Goal: Task Accomplishment & Management: Manage account settings

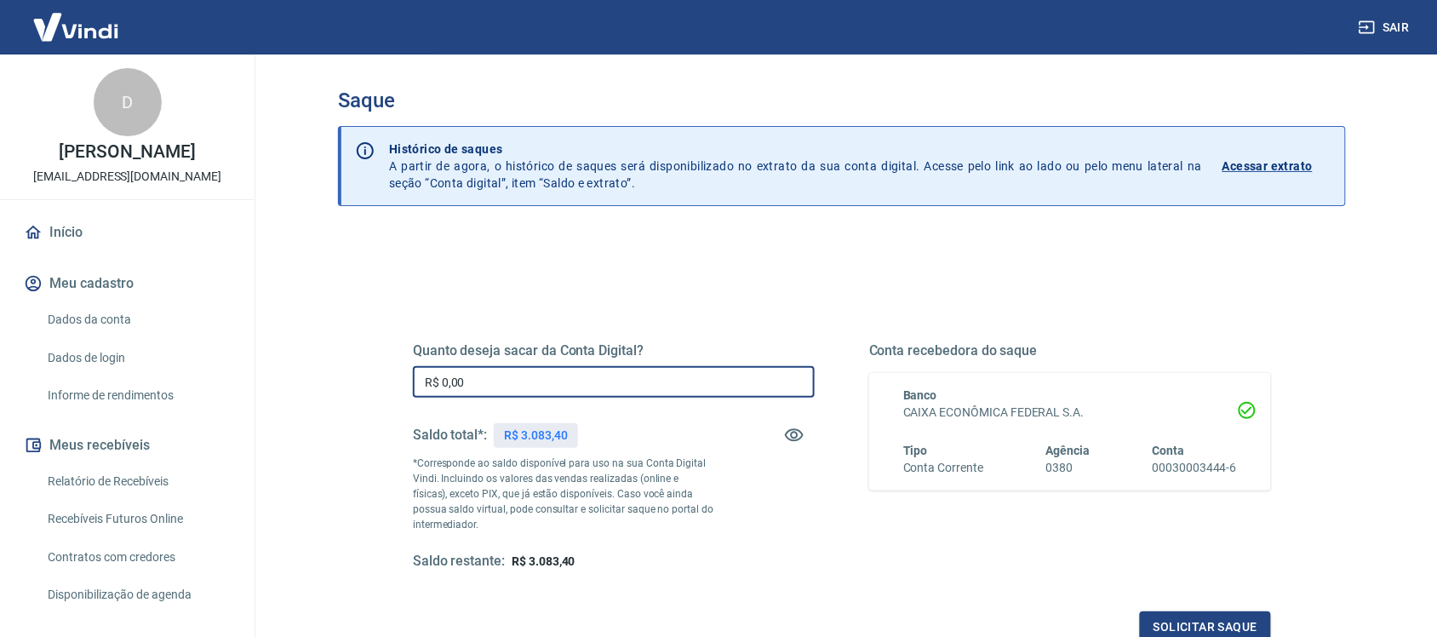
click at [468, 375] on input "R$ 0,00" at bounding box center [614, 381] width 402 height 31
click at [499, 376] on input "R$ 0,00" at bounding box center [614, 381] width 402 height 31
click at [552, 387] on input "R$ 0,00" at bounding box center [614, 381] width 402 height 31
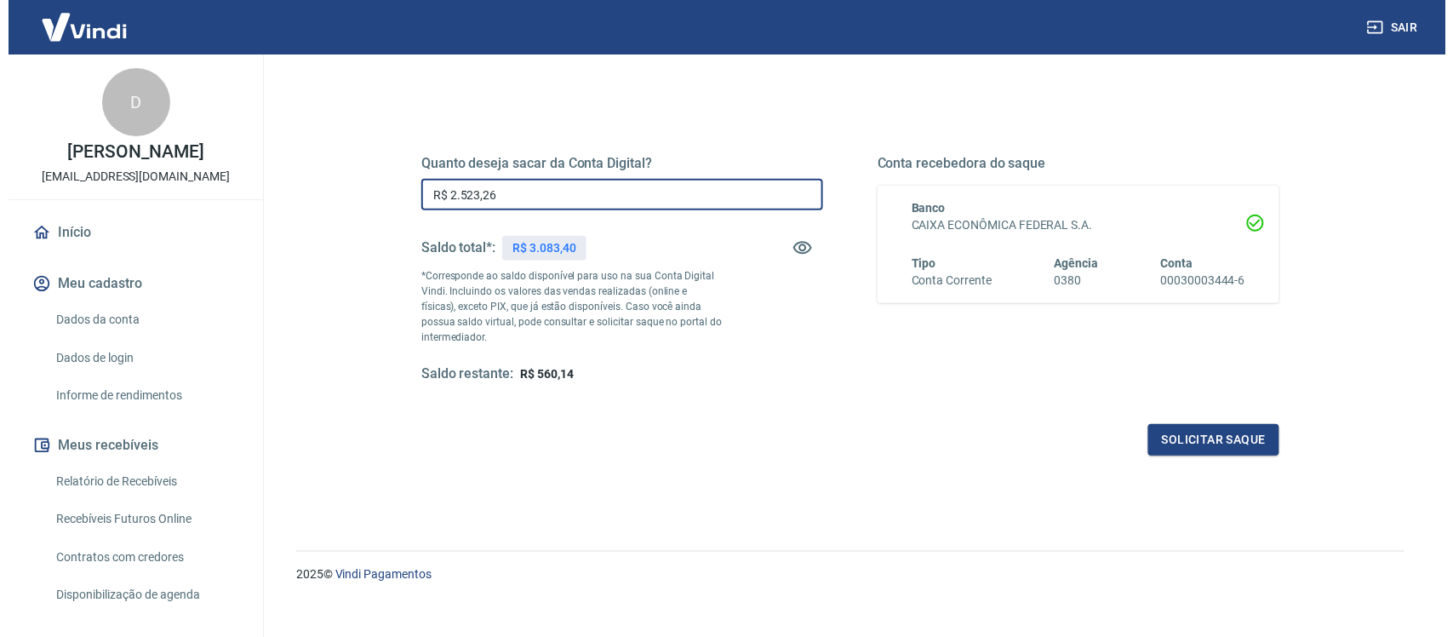
scroll to position [205, 0]
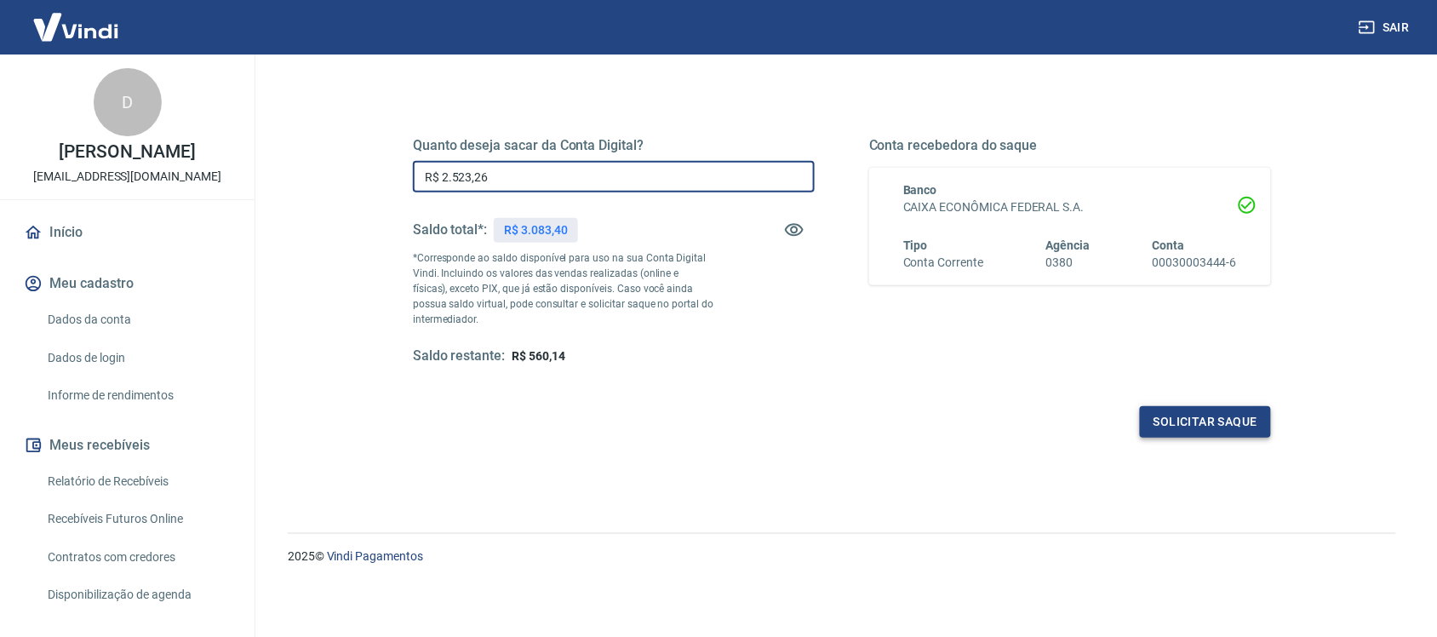
type input "R$ 2.523,26"
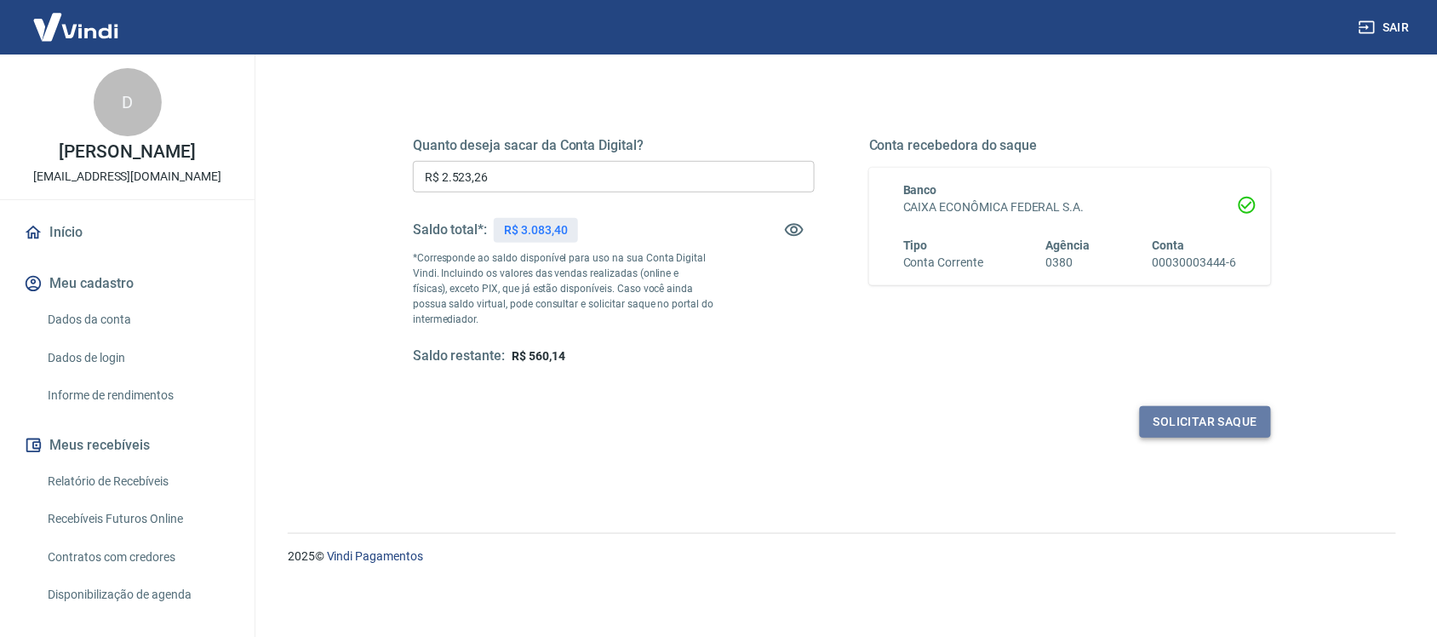
click at [1205, 421] on button "Solicitar saque" at bounding box center [1205, 421] width 131 height 31
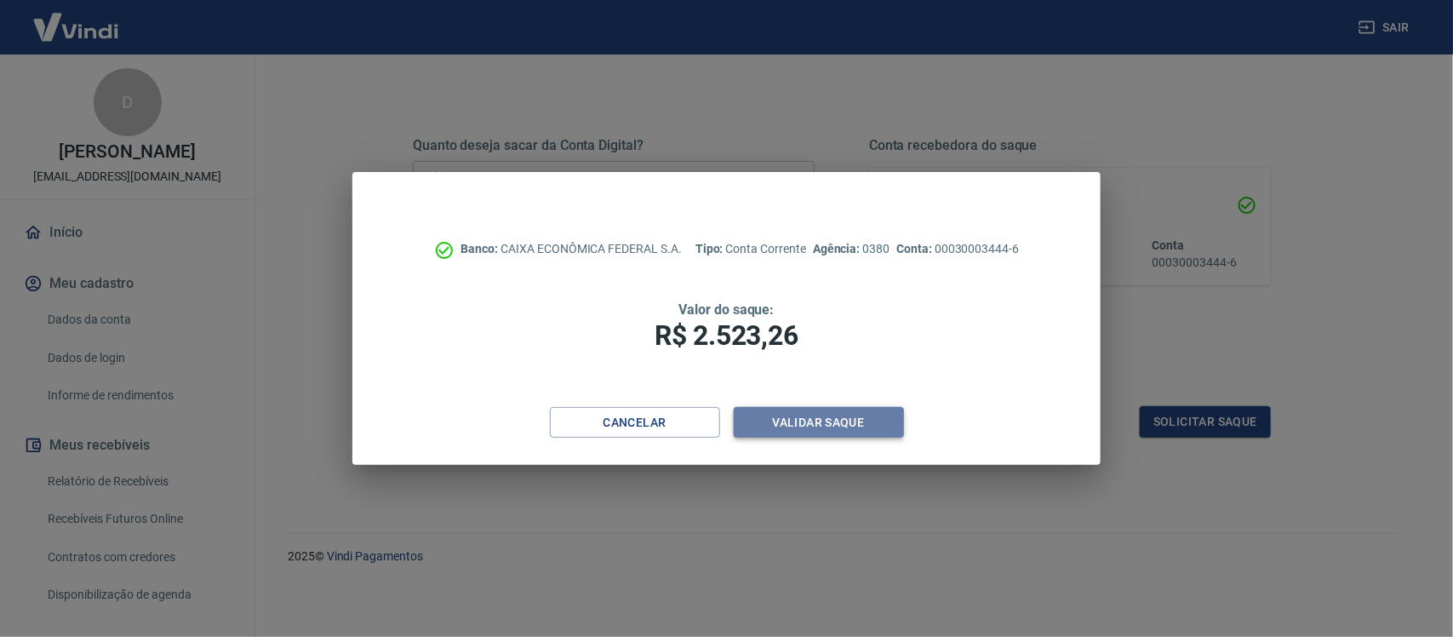
click at [875, 421] on button "Validar saque" at bounding box center [819, 422] width 170 height 31
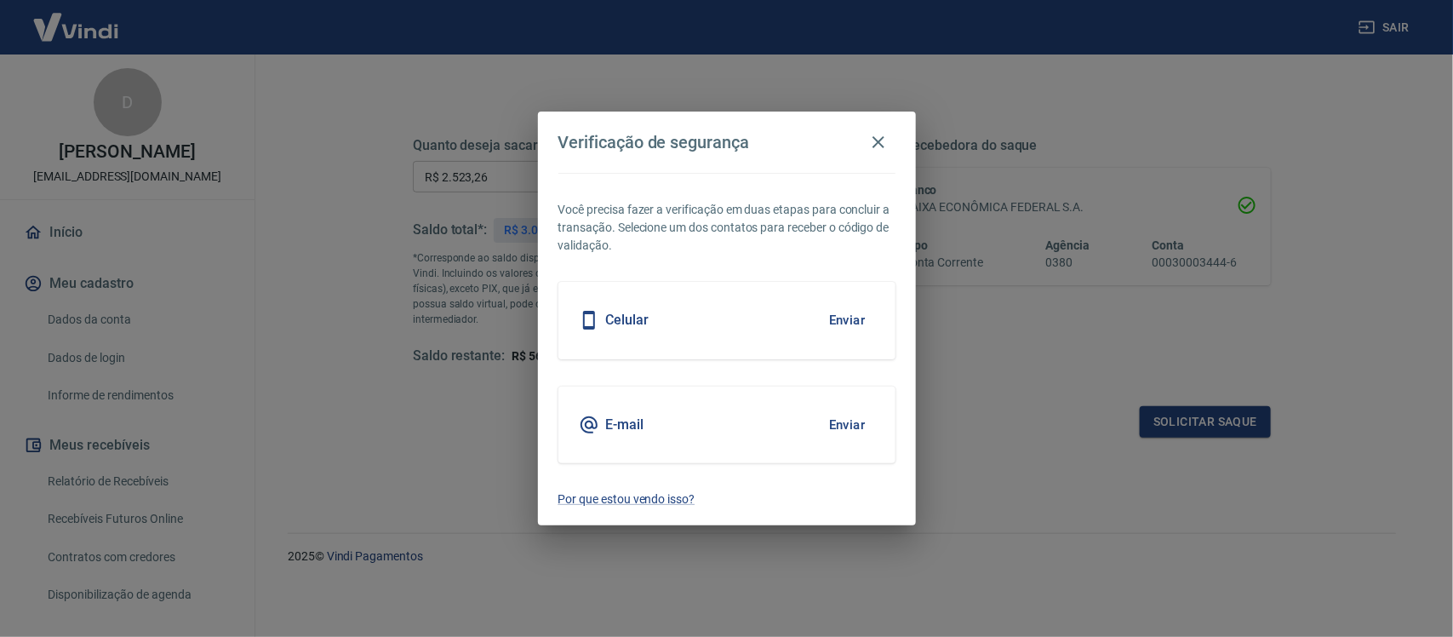
click at [856, 325] on button "Enviar" at bounding box center [847, 320] width 55 height 36
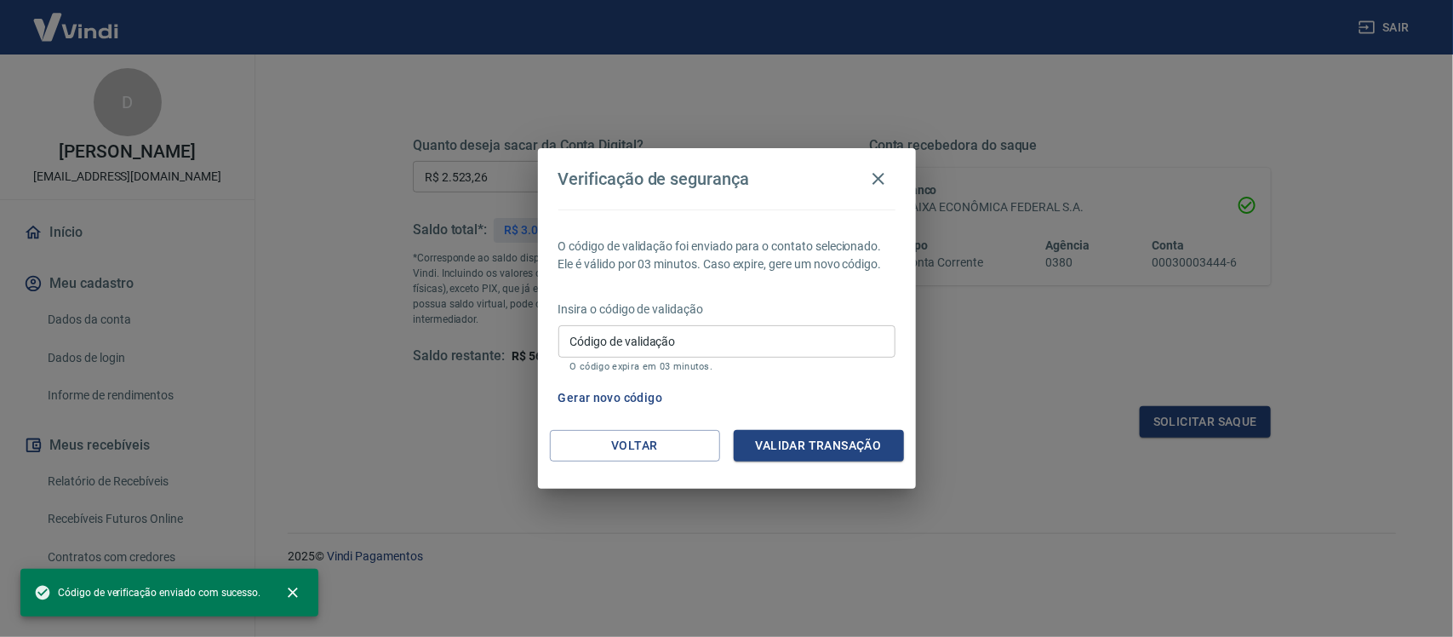
click at [722, 342] on input "Código de validação" at bounding box center [726, 340] width 337 height 31
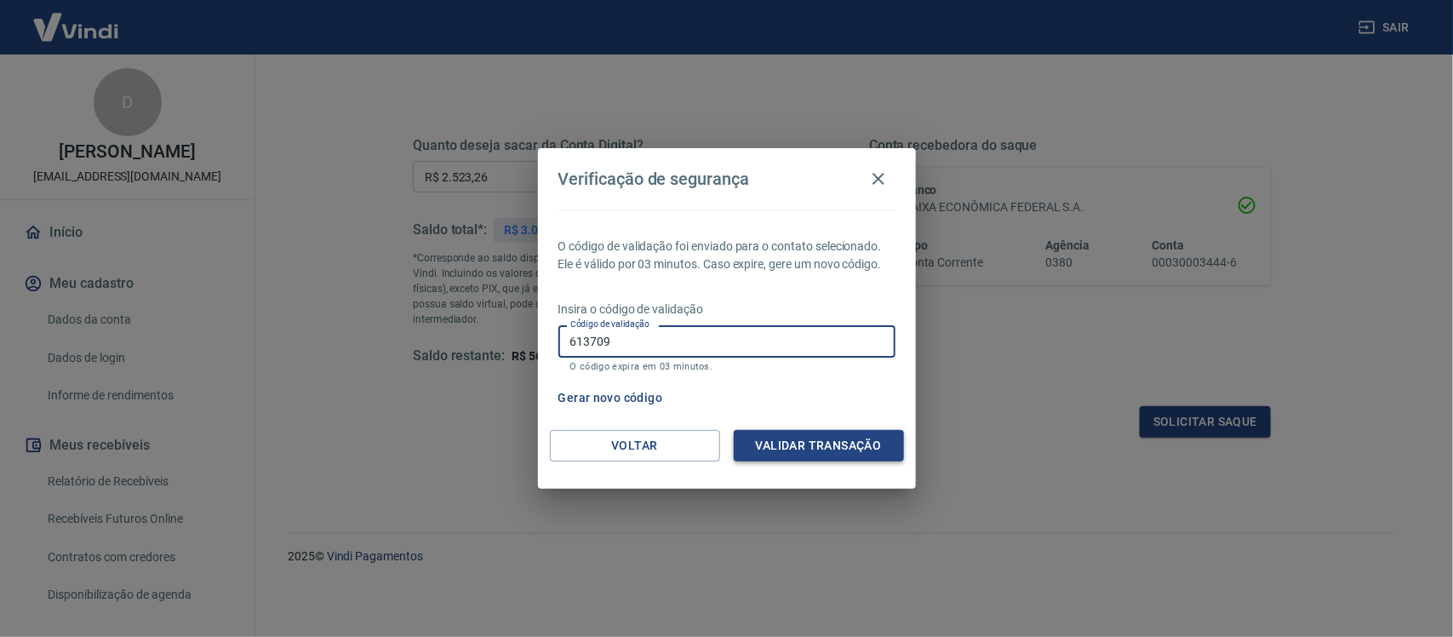
type input "613709"
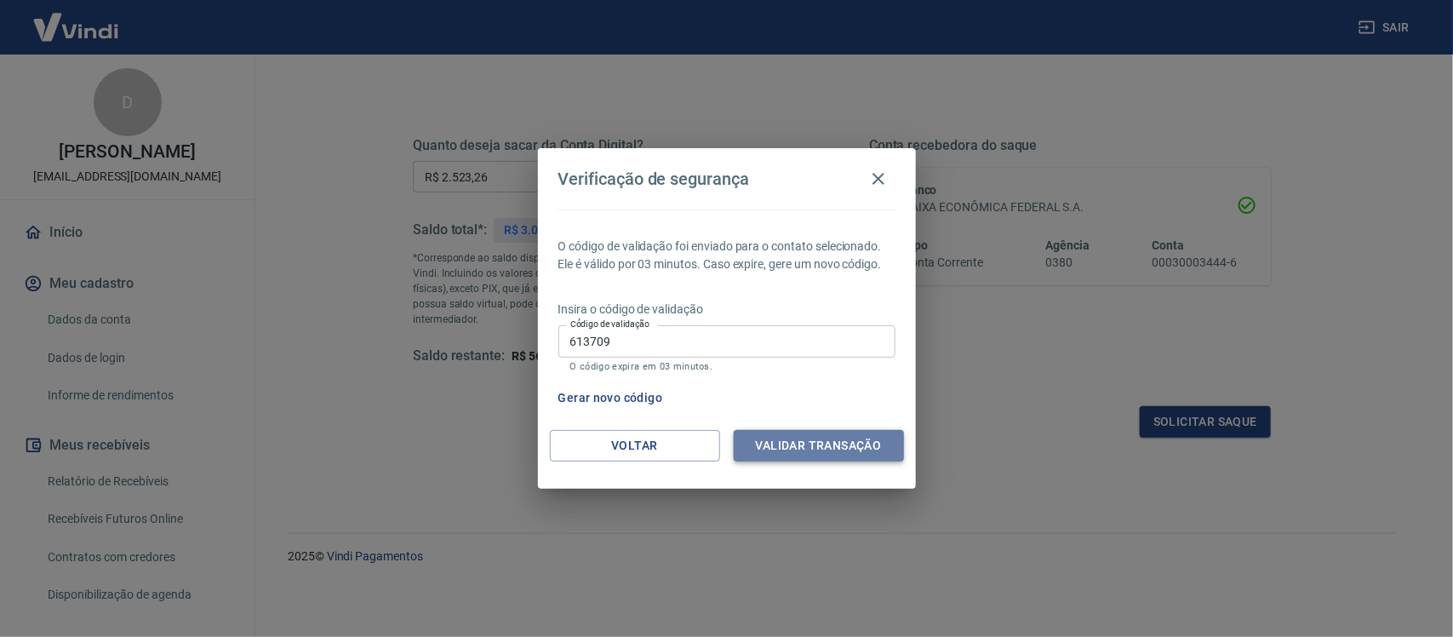
click at [814, 437] on button "Validar transação" at bounding box center [819, 445] width 170 height 31
